Goal: Find specific page/section: Find specific page/section

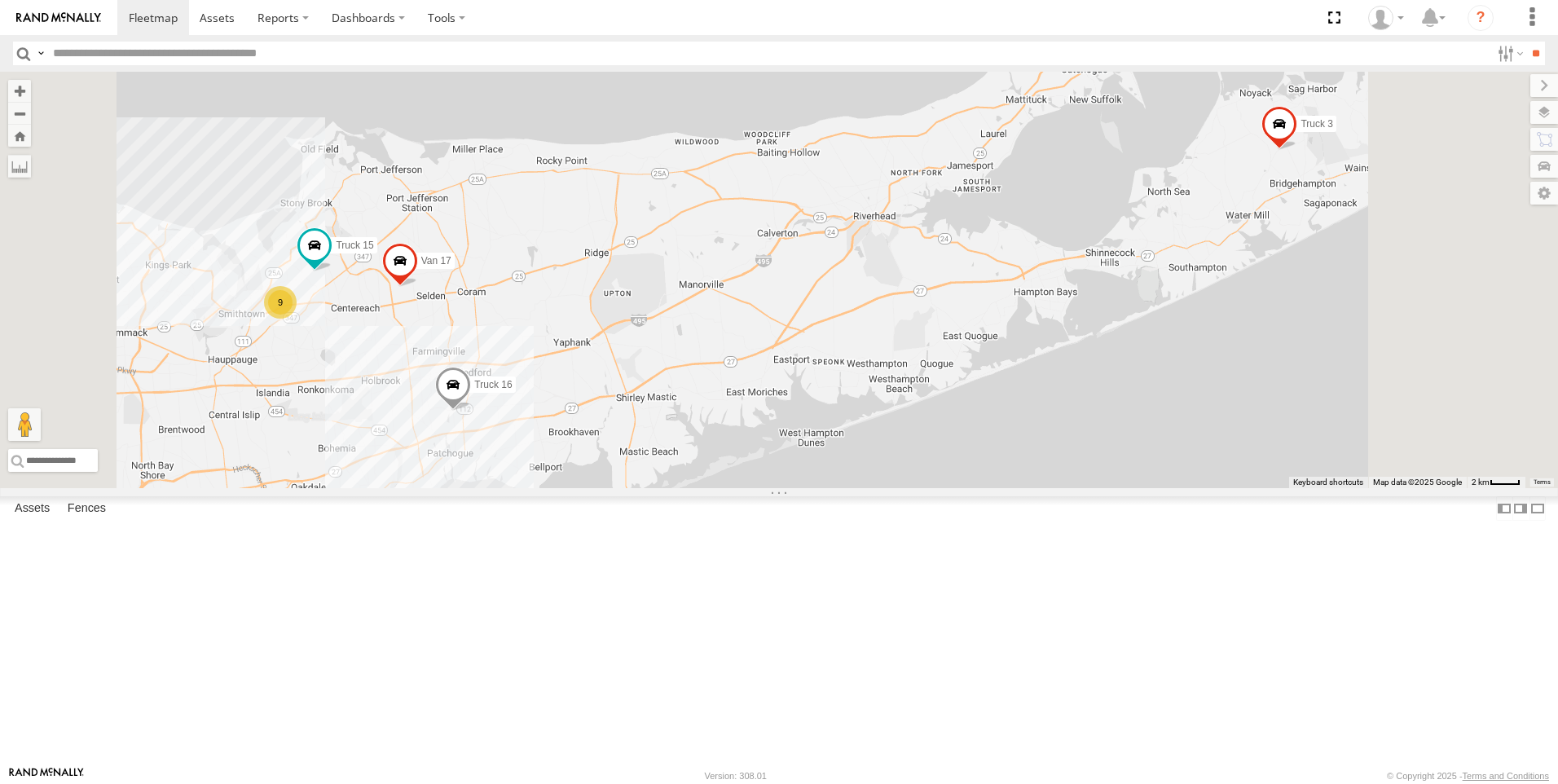
click at [0, 0] on link at bounding box center [0, 0] width 0 height 0
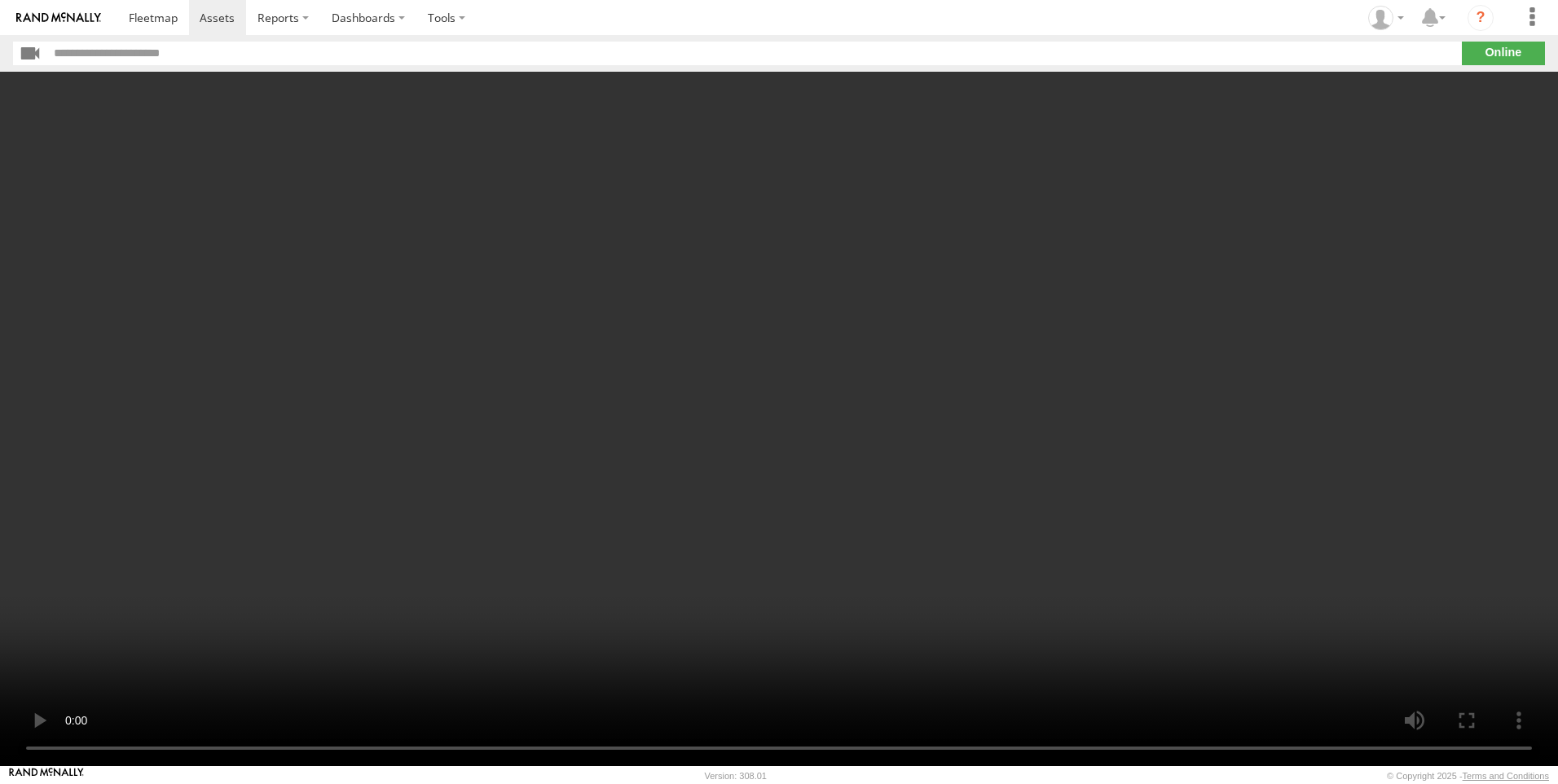
click at [32, 55] on input "button" at bounding box center [31, 53] width 35 height 24
